Goal: Transaction & Acquisition: Purchase product/service

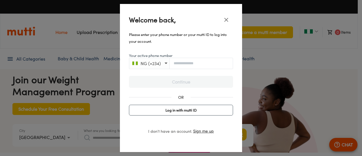
click at [175, 110] on span "Log in with mutti ID" at bounding box center [180, 110] width 99 height 7
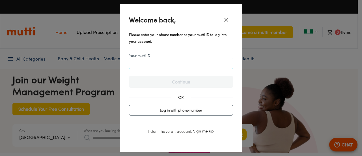
click at [152, 62] on input "Your mutti ID" at bounding box center [180, 63] width 103 height 4
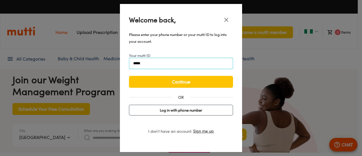
scroll to position [0, 294]
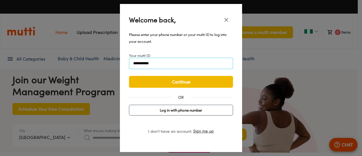
type input "**********"
click at [180, 85] on span "Continue" at bounding box center [181, 82] width 92 height 8
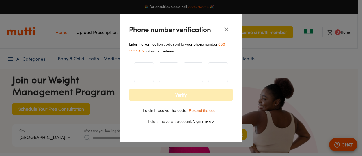
scroll to position [0, 147]
click at [206, 110] on button "Resend the code" at bounding box center [203, 110] width 32 height 5
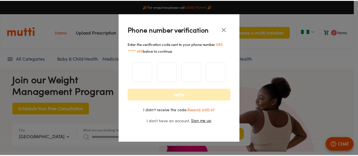
scroll to position [0, 710]
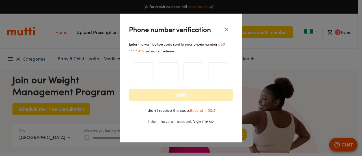
click at [225, 28] on icon "close" at bounding box center [226, 29] width 7 height 7
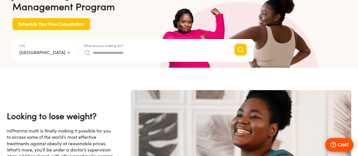
scroll to position [0, 147]
click at [93, 51] on input "What are you looking for?" at bounding box center [158, 52] width 130 height 9
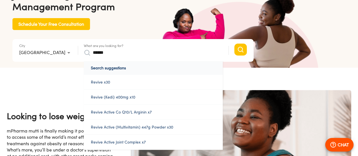
scroll to position [0, 441]
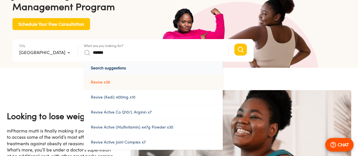
type input "******"
click at [84, 82] on link "Revive x30" at bounding box center [153, 82] width 139 height 15
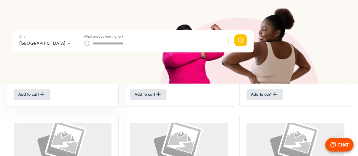
scroll to position [254, 0]
click at [32, 95] on span "Add to cart" at bounding box center [31, 93] width 27 height 7
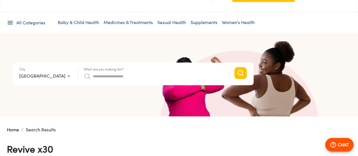
scroll to position [28, 0]
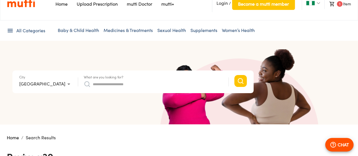
click at [346, 5] on li "1 Item" at bounding box center [337, 4] width 27 height 10
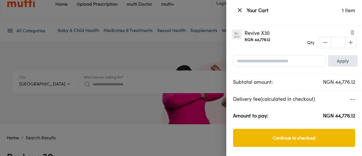
click at [279, 139] on span "Continue to checkout" at bounding box center [294, 138] width 110 height 8
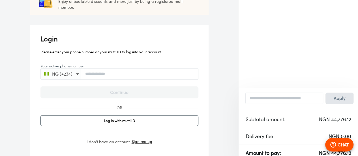
scroll to position [85, 0]
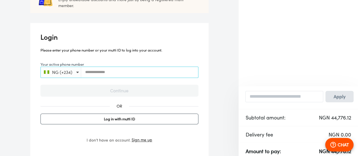
click at [88, 73] on input "Your active phone number" at bounding box center [139, 72] width 117 height 4
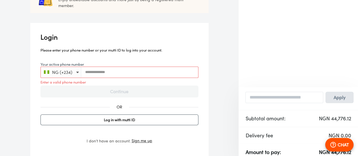
type input "**********"
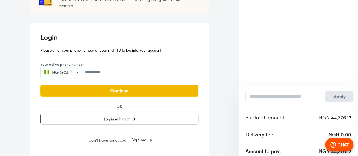
click at [141, 91] on span "Continue" at bounding box center [119, 91] width 146 height 8
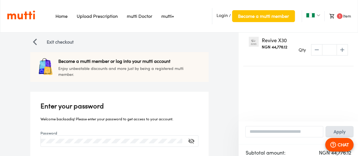
scroll to position [16, 0]
click at [342, 17] on span "1" at bounding box center [340, 17] width 6 height 6
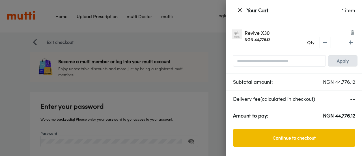
click at [314, 136] on span "Continue to checkout" at bounding box center [294, 138] width 110 height 8
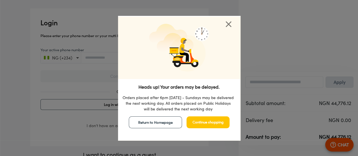
scroll to position [106, 0]
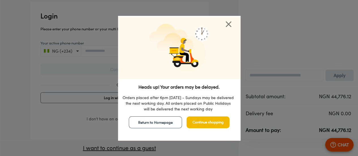
click at [215, 121] on span "Continue shopping" at bounding box center [207, 122] width 31 height 7
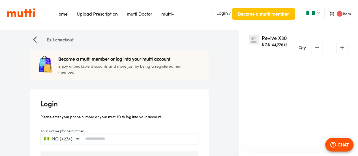
scroll to position [0, 0]
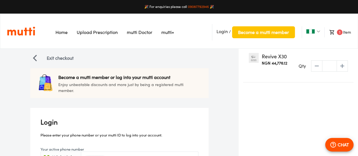
click at [222, 30] on span "Login" at bounding box center [221, 32] width 11 height 6
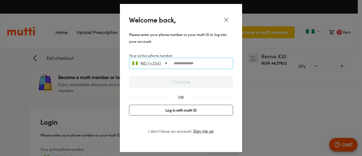
click at [181, 64] on input "Your active phone number" at bounding box center [201, 63] width 63 height 4
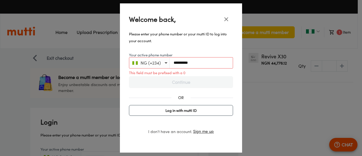
click at [174, 62] on input "**********" at bounding box center [201, 63] width 63 height 4
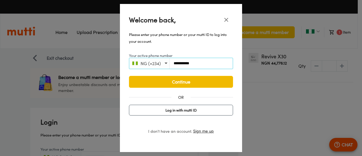
type input "**********"
click at [174, 79] on span "Continue" at bounding box center [181, 82] width 92 height 8
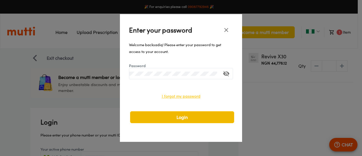
click at [192, 115] on span "Login" at bounding box center [182, 117] width 92 height 8
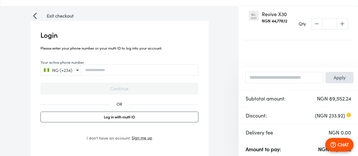
scroll to position [28, 0]
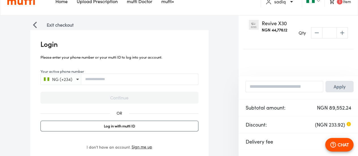
click at [316, 31] on icon "decrease" at bounding box center [316, 32] width 7 height 7
type input "*"
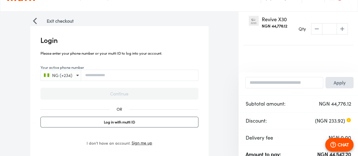
scroll to position [0, 0]
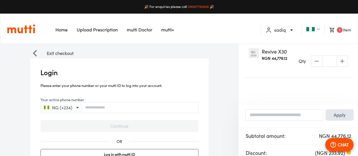
click at [340, 29] on span "1" at bounding box center [340, 30] width 6 height 6
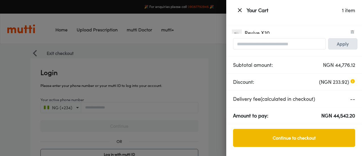
click at [284, 139] on span "Continue to checkout" at bounding box center [294, 138] width 110 height 8
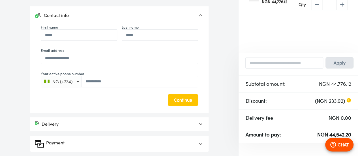
scroll to position [61, 0]
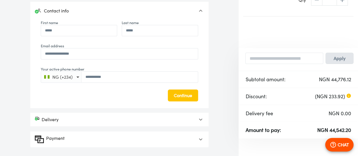
click at [199, 118] on icon at bounding box center [200, 119] width 7 height 7
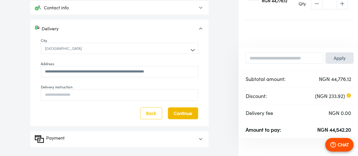
scroll to position [57, 0]
click at [200, 137] on icon at bounding box center [200, 139] width 7 height 7
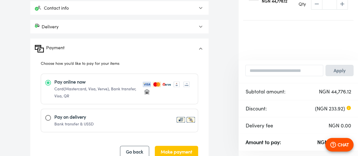
scroll to position [69, 0]
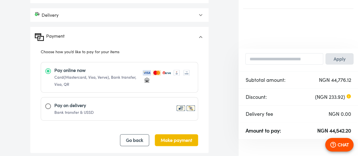
click at [182, 139] on span "Make payment" at bounding box center [176, 140] width 31 height 8
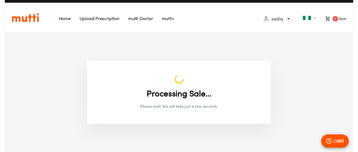
scroll to position [0, 0]
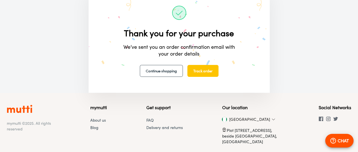
scroll to position [57, 0]
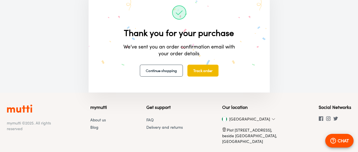
click at [204, 69] on span "Track order" at bounding box center [202, 70] width 19 height 7
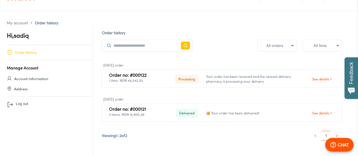
scroll to position [34, 0]
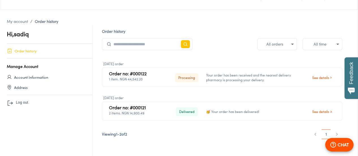
click at [335, 133] on li "pagination navigation" at bounding box center [336, 134] width 11 height 9
